Goal: Register for event/course

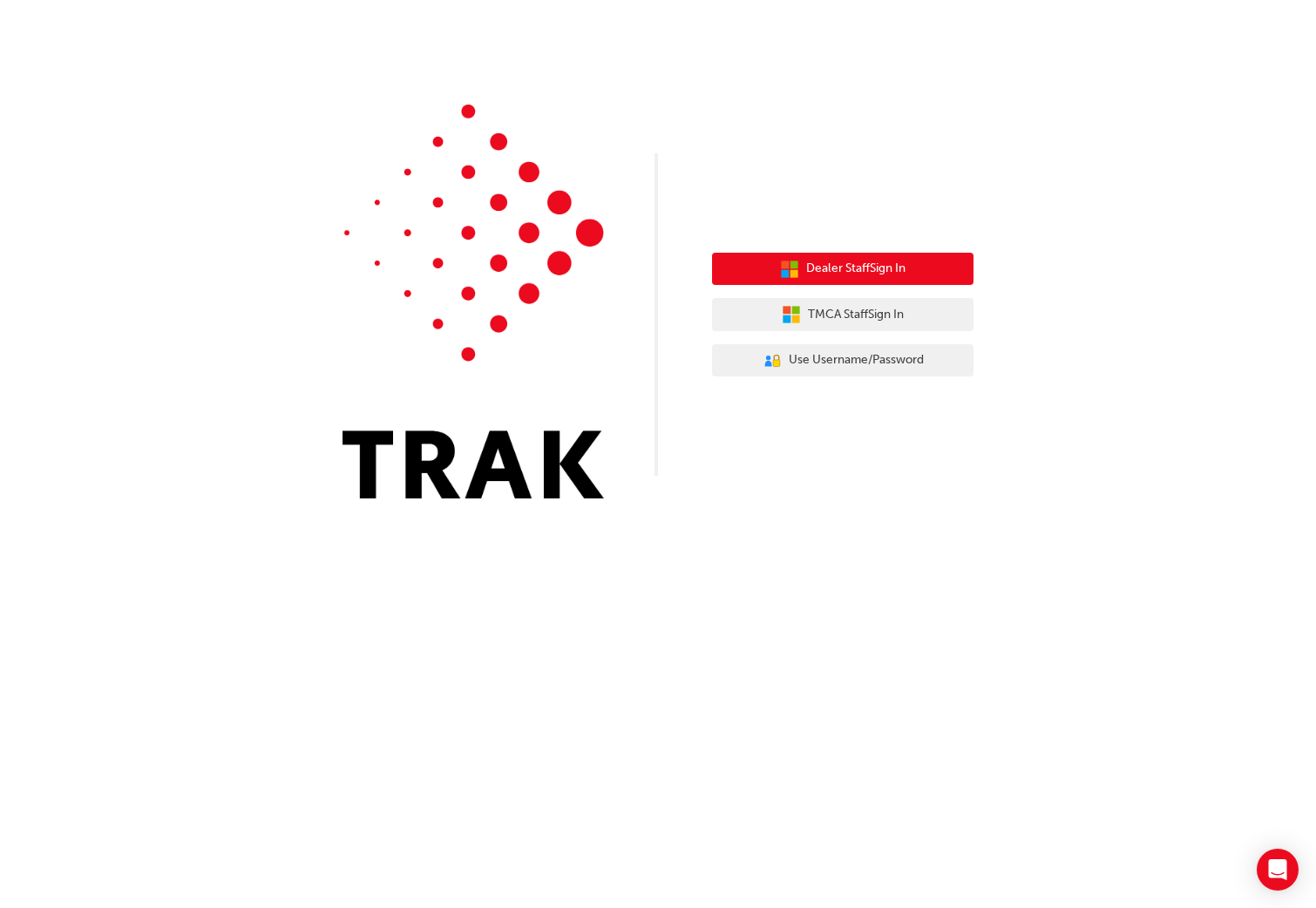
click at [857, 270] on span "Dealer Staff Sign In" at bounding box center [855, 269] width 99 height 20
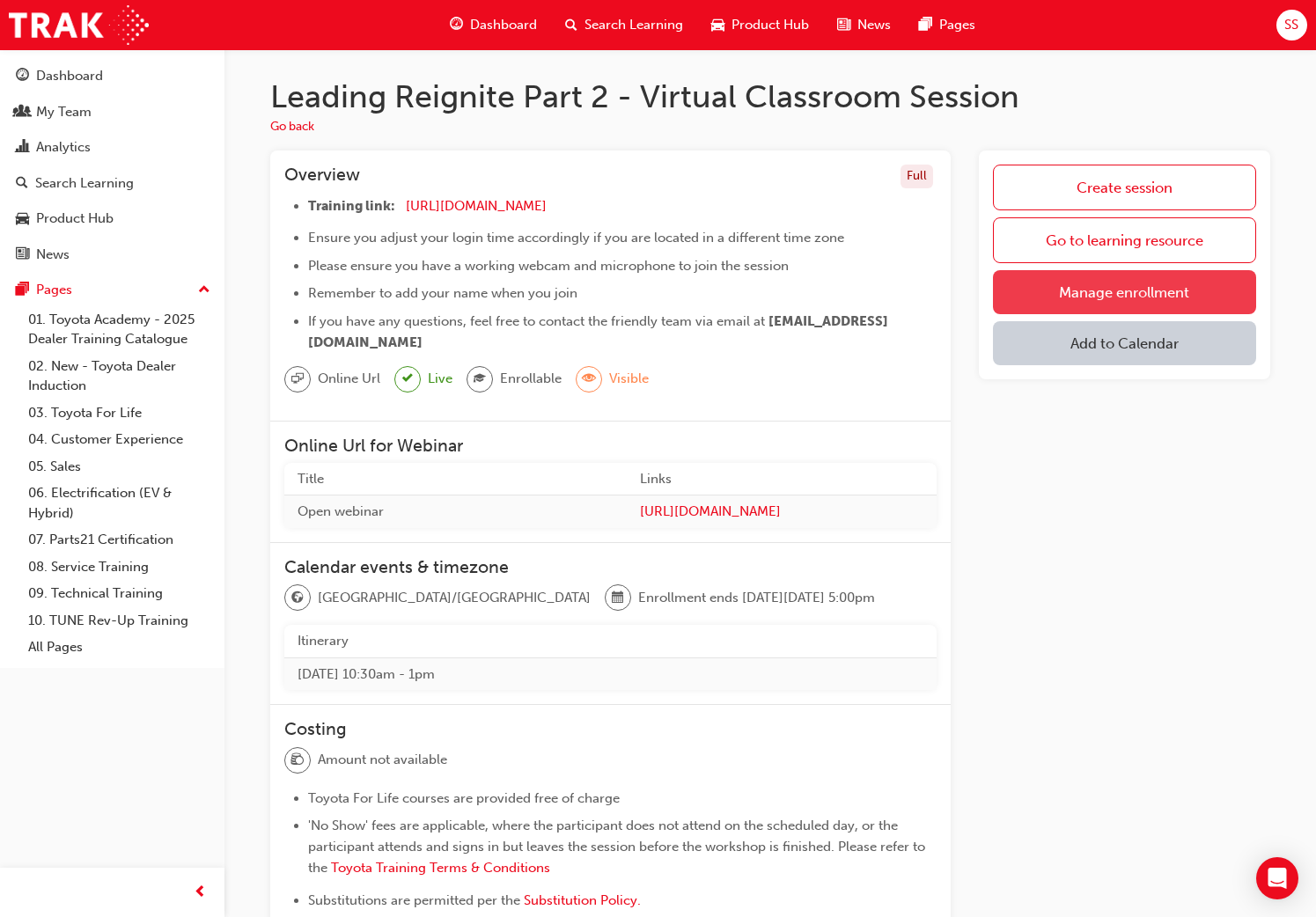
click at [1189, 295] on link "Manage enrollment" at bounding box center [1124, 292] width 263 height 44
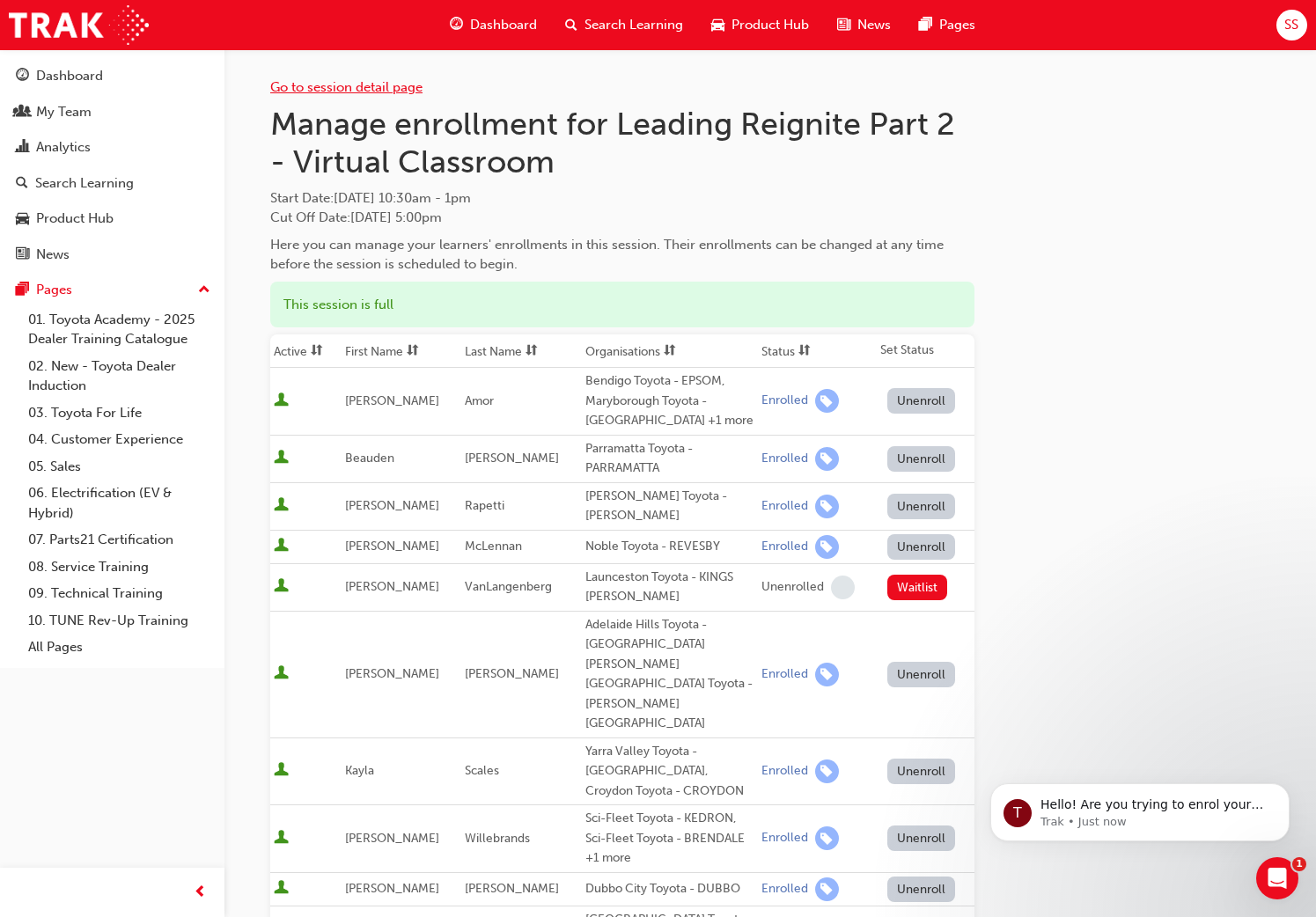
click at [293, 89] on link "Go to session detail page" at bounding box center [346, 87] width 152 height 16
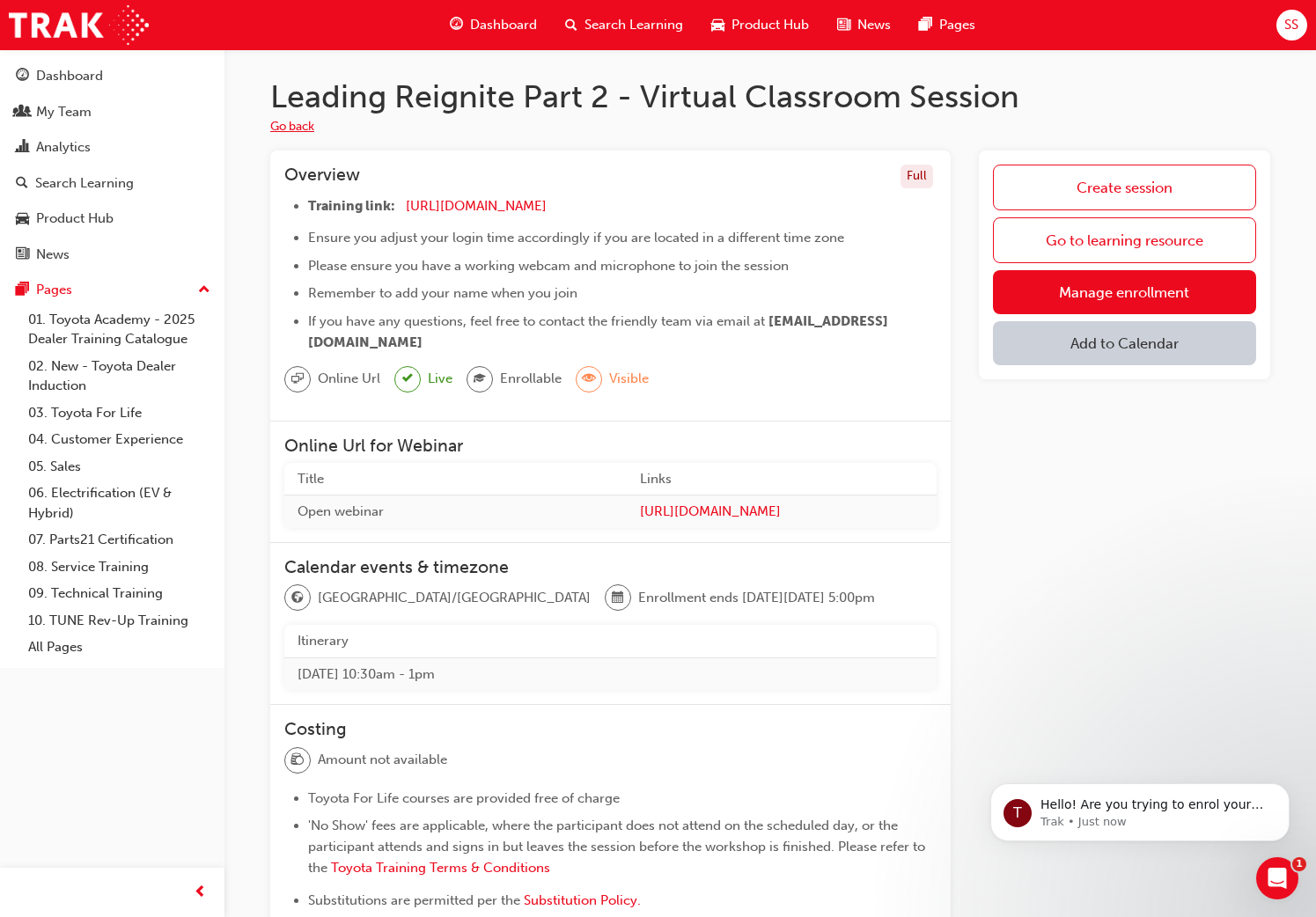
click at [308, 133] on button "Go back" at bounding box center [292, 127] width 44 height 20
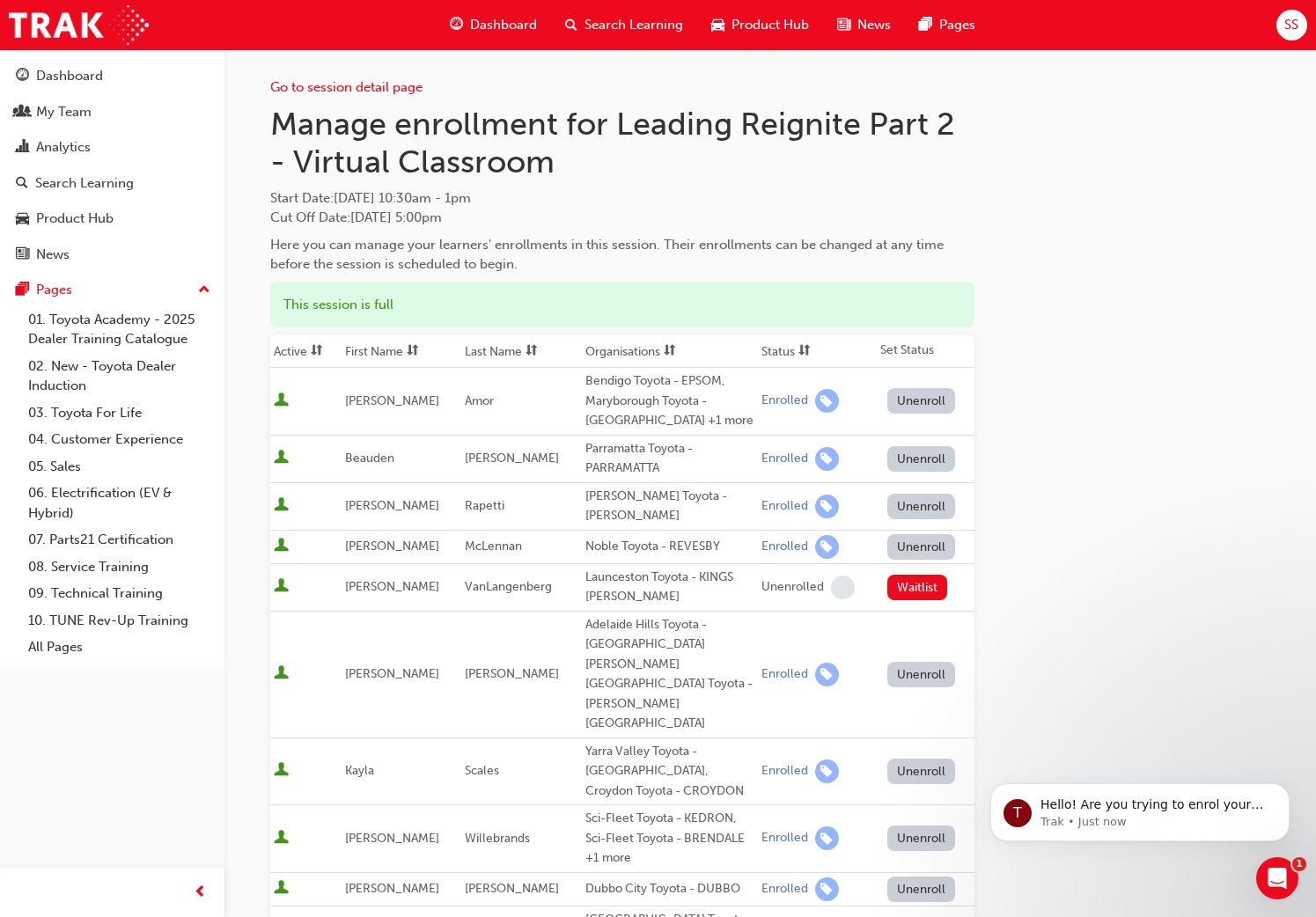
click at [500, 19] on span "Dashboard" at bounding box center [503, 24] width 67 height 20
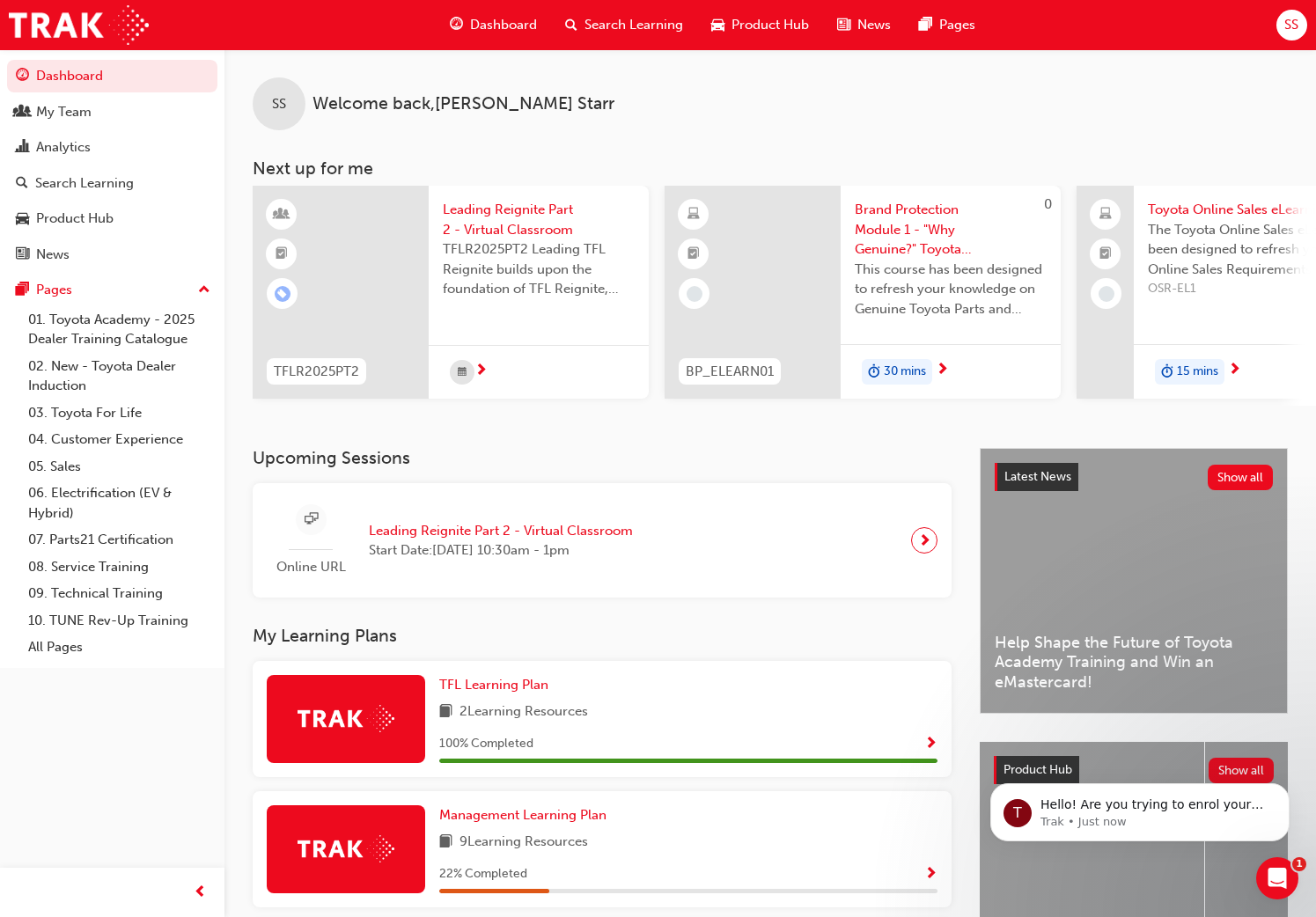
click at [646, 27] on span "Search Learning" at bounding box center [634, 24] width 99 height 20
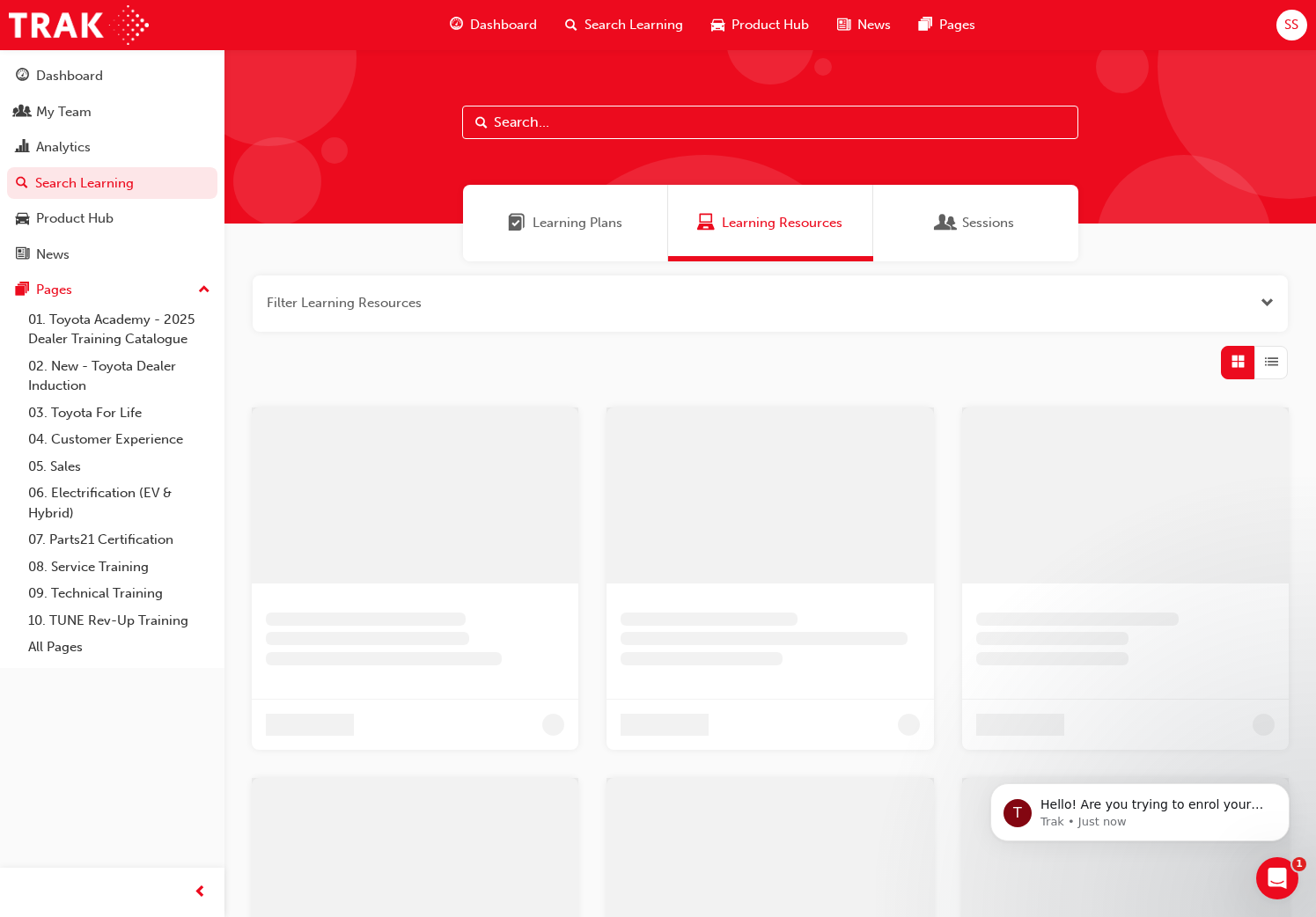
click at [527, 121] on input "text" at bounding box center [770, 122] width 616 height 33
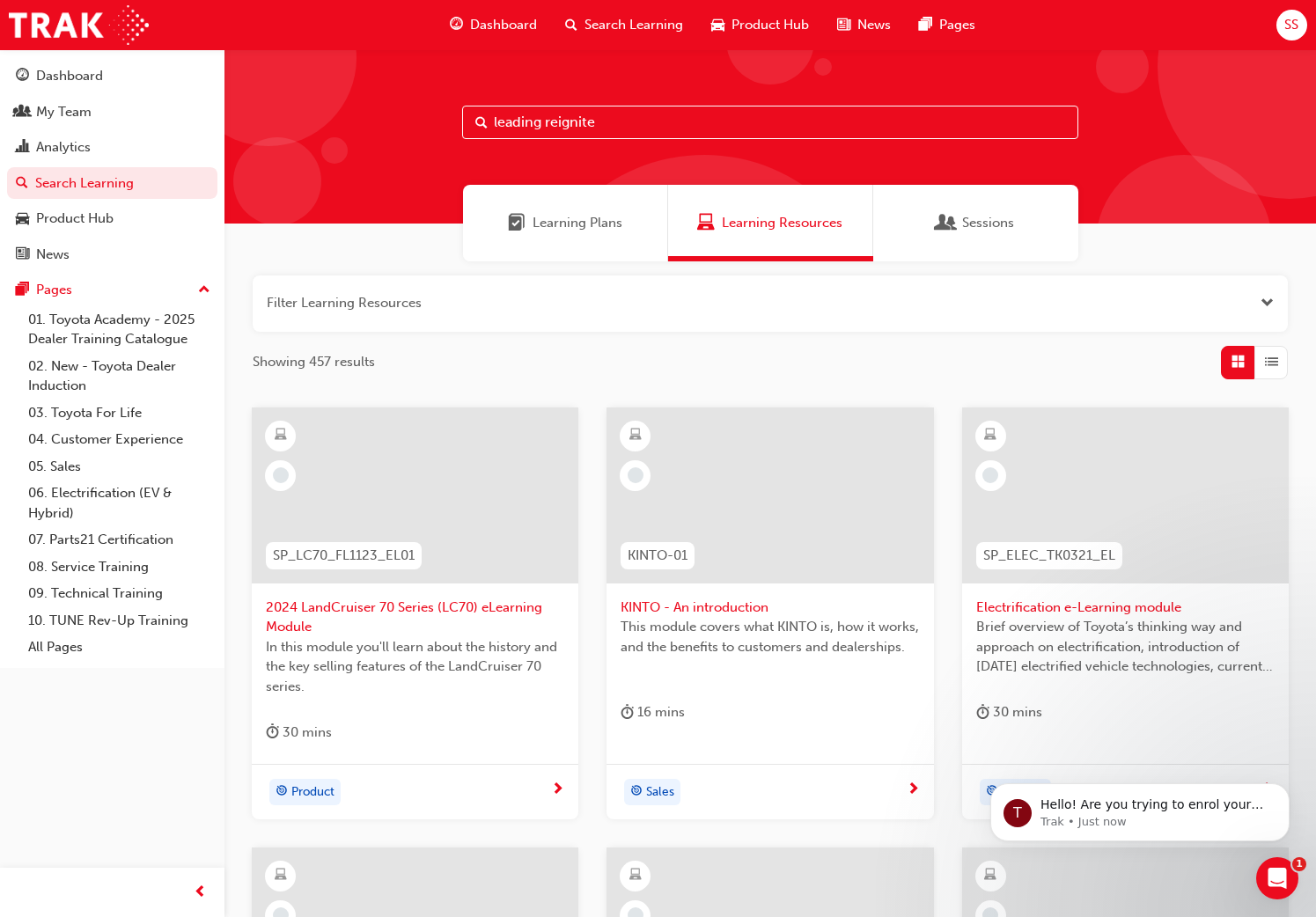
type input "leading reignite"
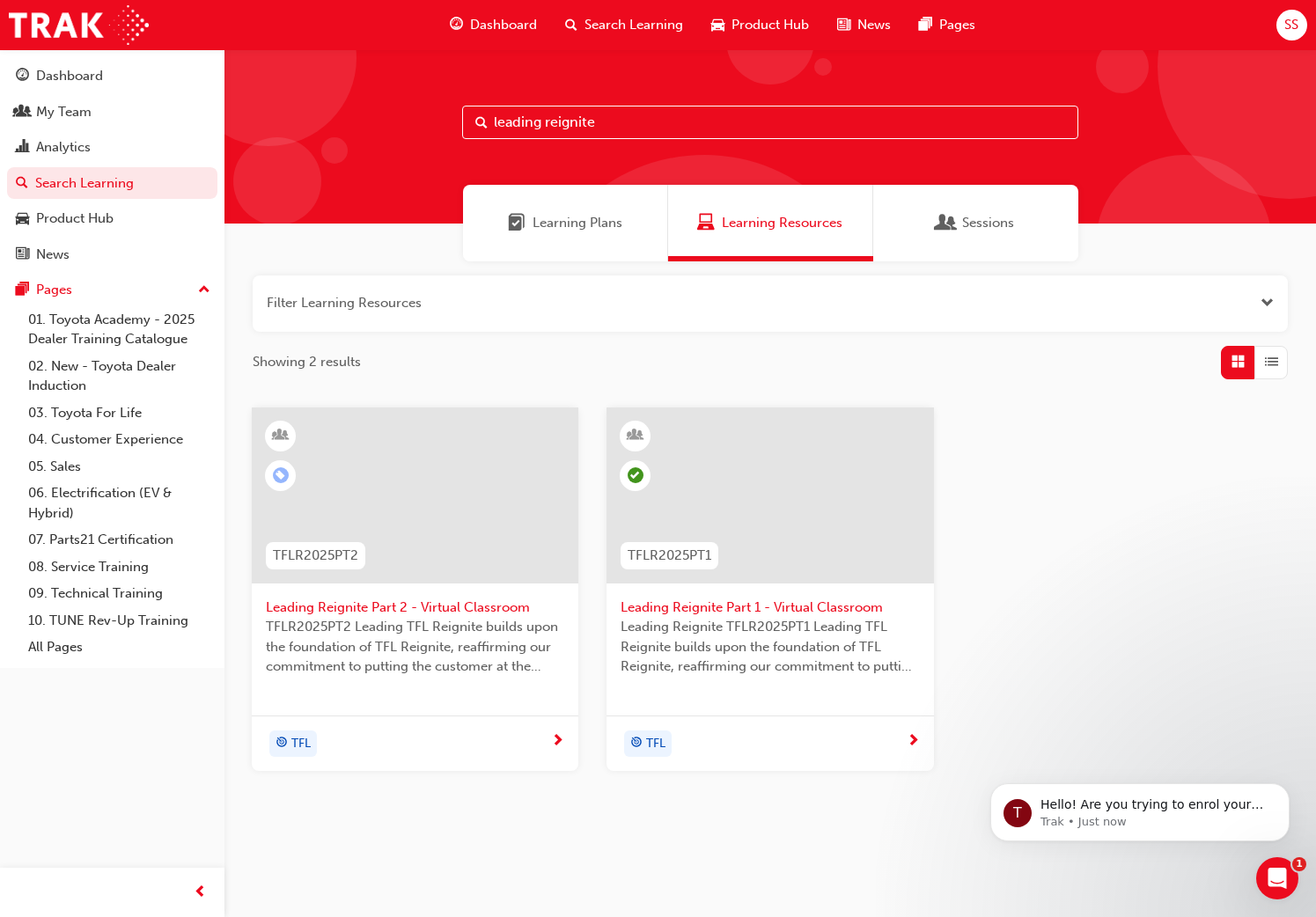
click at [369, 662] on span "TFLR2025PT2 Leading TFL Reignite builds upon the foundation of TFL Reignite, re…" at bounding box center [415, 647] width 299 height 60
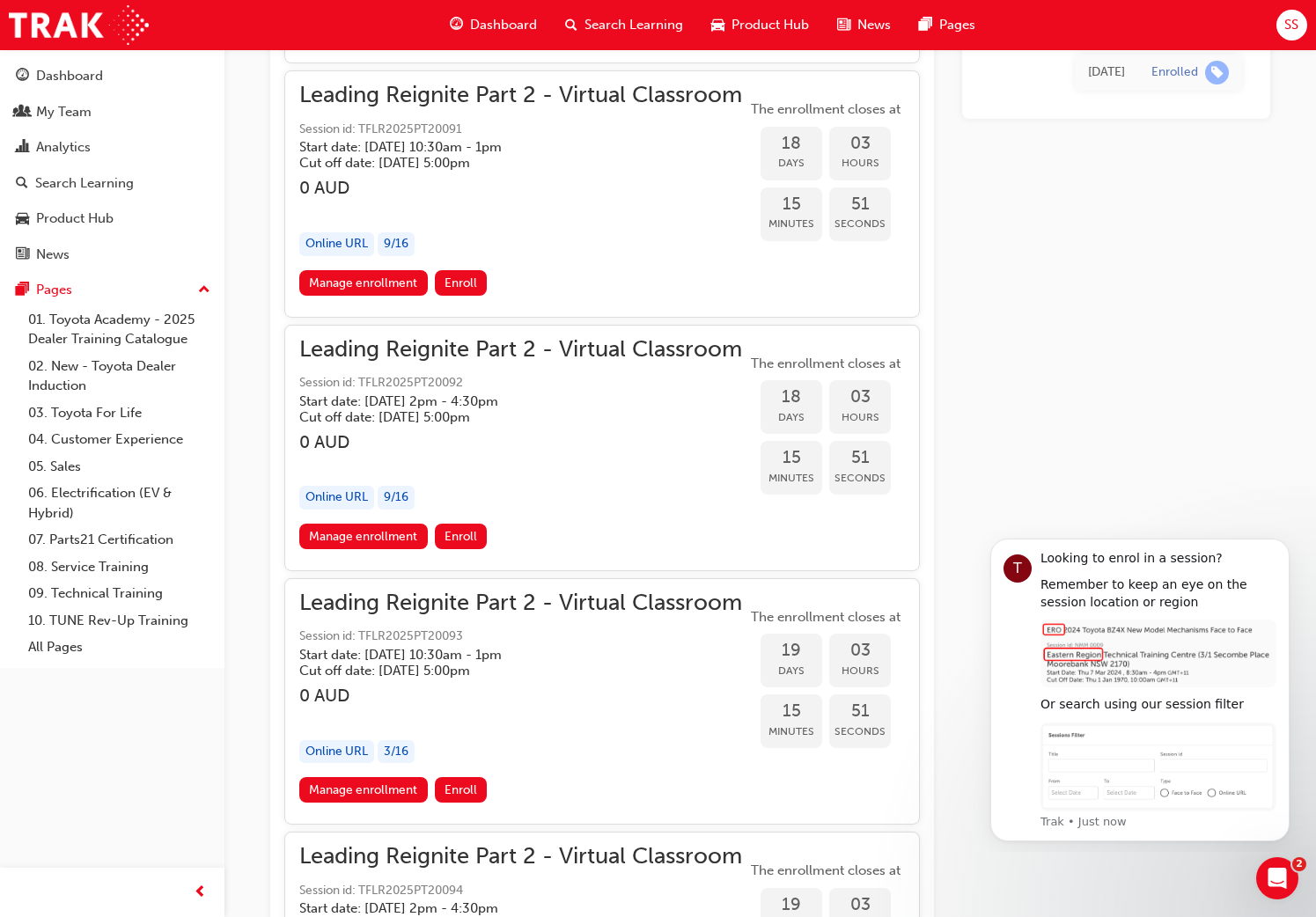
scroll to position [5170, 0]
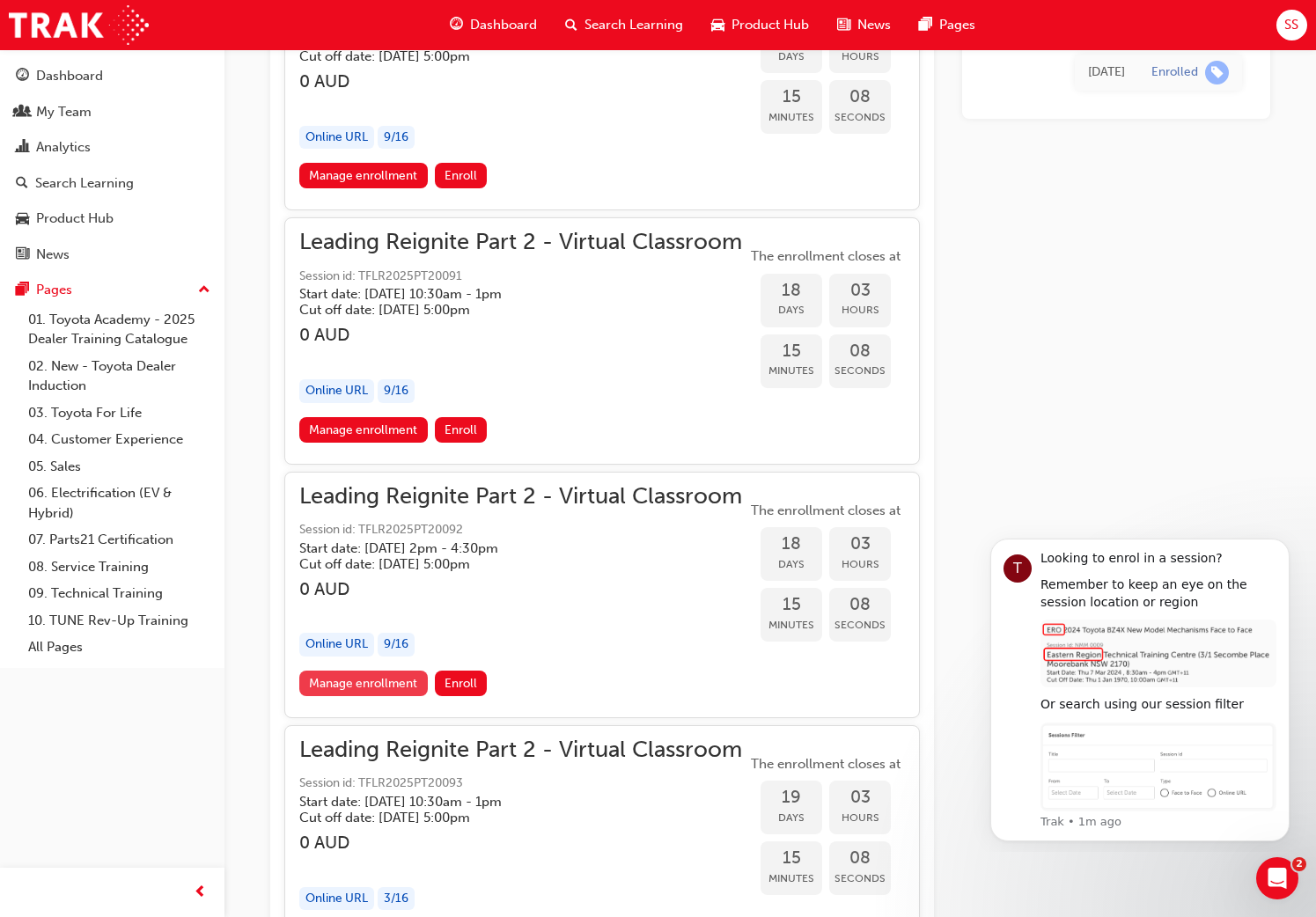
click at [333, 683] on link "Manage enrollment" at bounding box center [364, 683] width 129 height 25
